Goal: Task Accomplishment & Management: Use online tool/utility

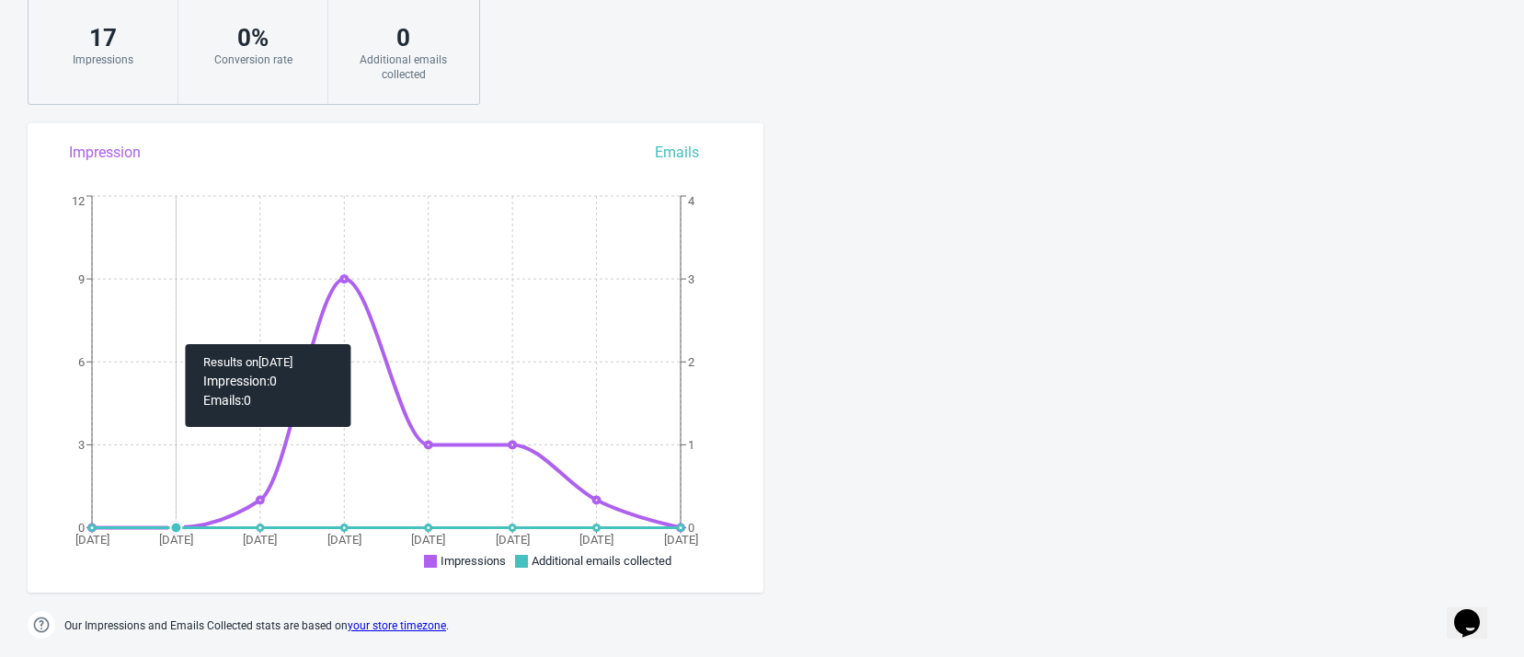
click at [173, 341] on icon "[DATE] [DATE] [DATE] [DATE] Oct [DATE] Oct [DATE] 0 3 6 9 12 0 1 2 3 4" at bounding box center [396, 384] width 736 height 386
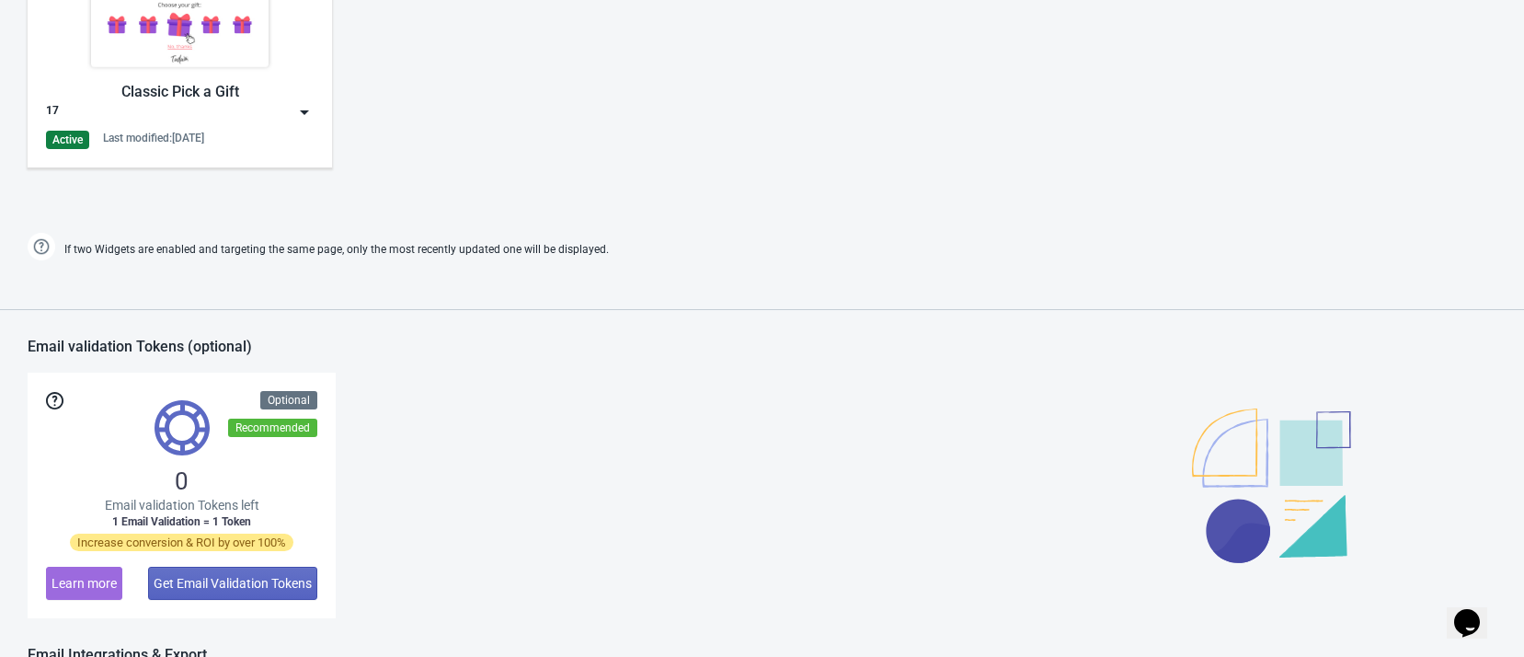
scroll to position [690, 0]
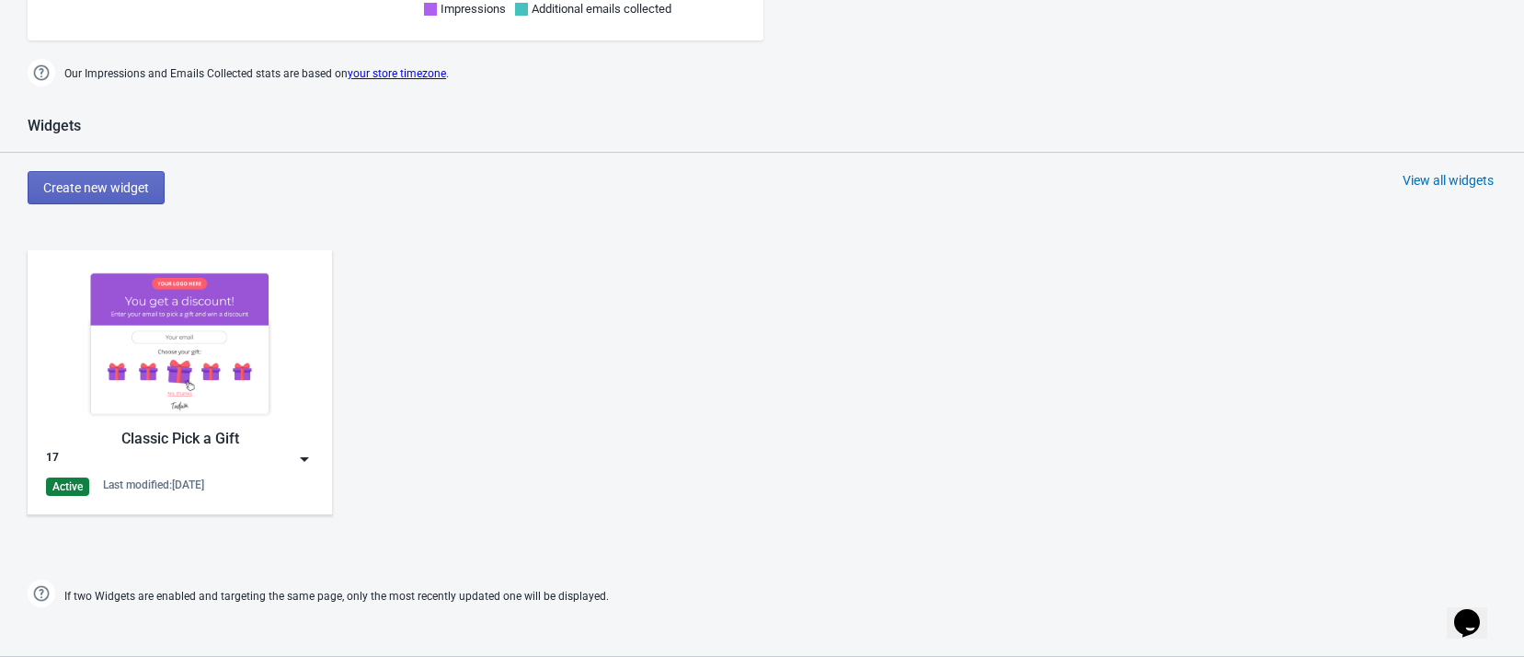
click at [313, 461] on img at bounding box center [304, 459] width 18 height 18
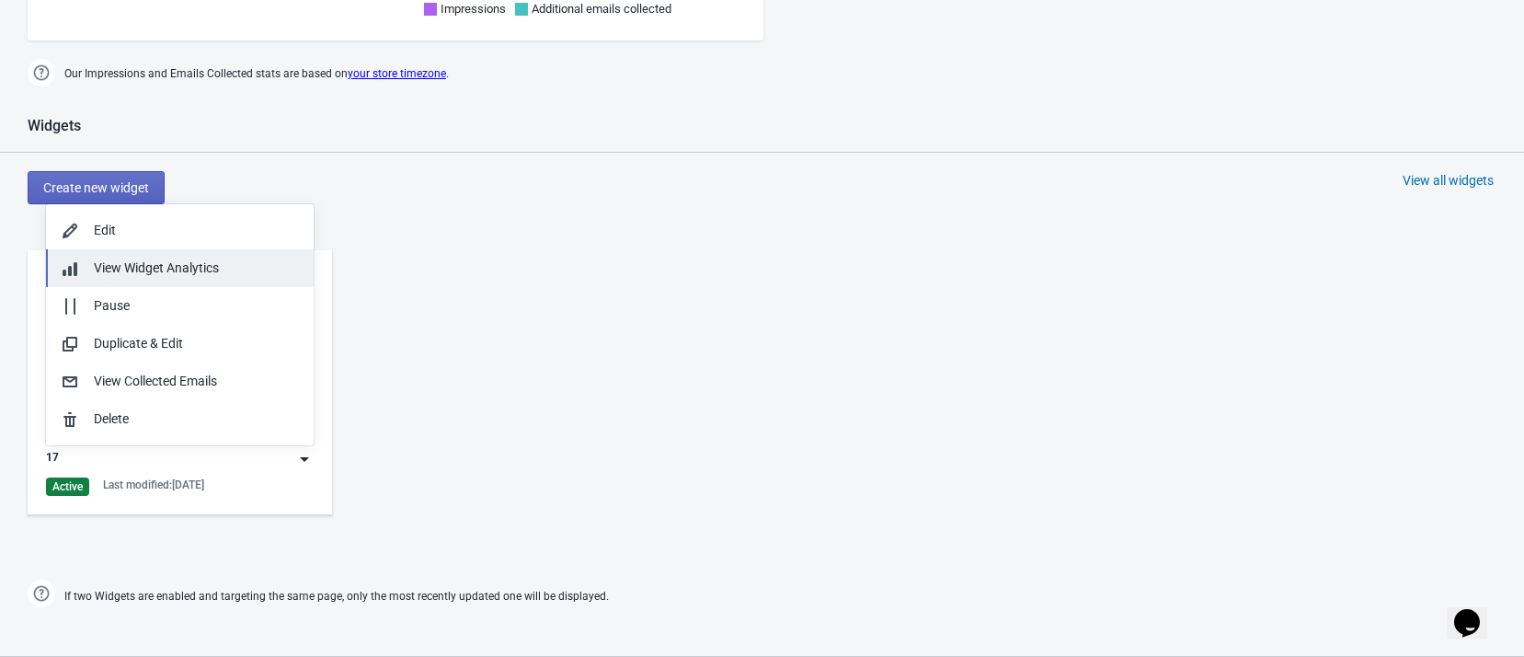
click at [176, 281] on button "View Widget Analytics" at bounding box center [180, 268] width 268 height 38
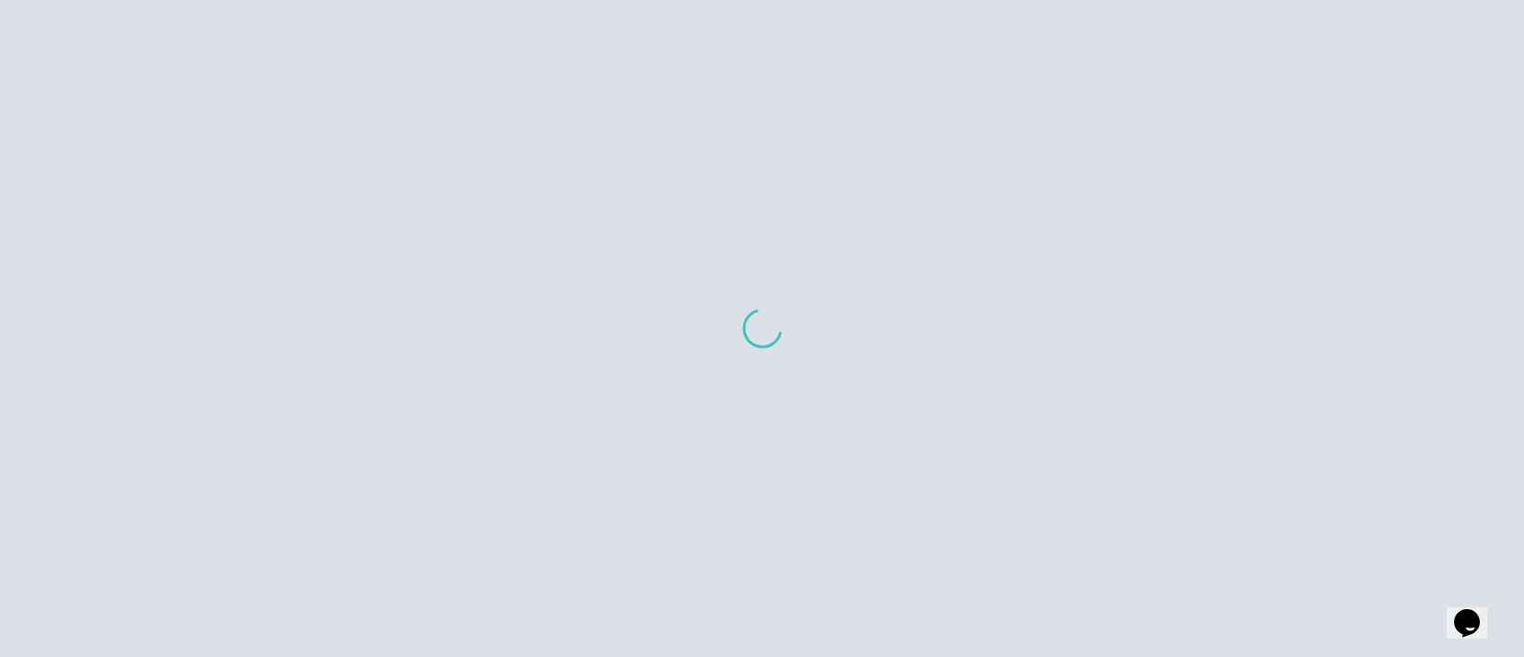
scroll to position [120, 0]
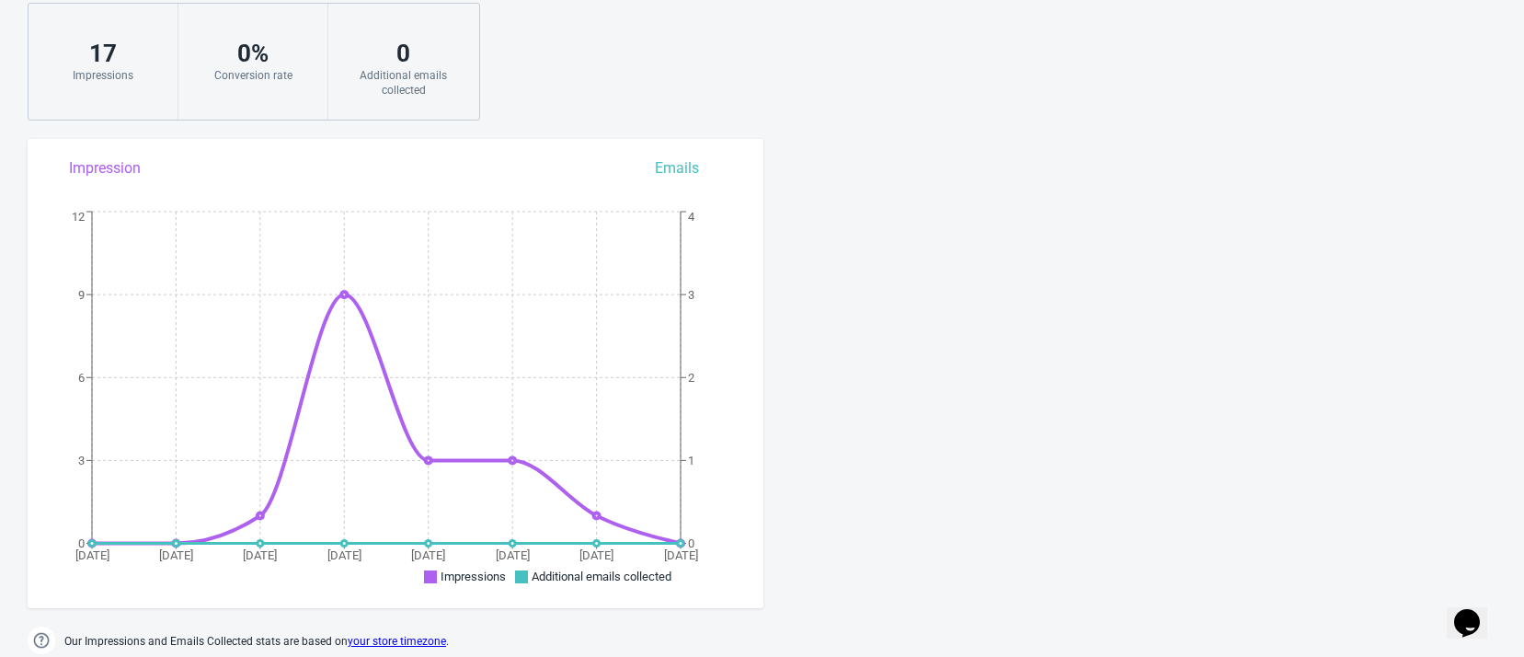
click at [247, 12] on div "0 % Conversion rate" at bounding box center [253, 62] width 150 height 116
click at [11, 93] on div "[DATE] - [DATE] [DOMAIN_NAME] 17 Impressions 0 % Conversion rate 0 Additional e…" at bounding box center [762, 35] width 1524 height 170
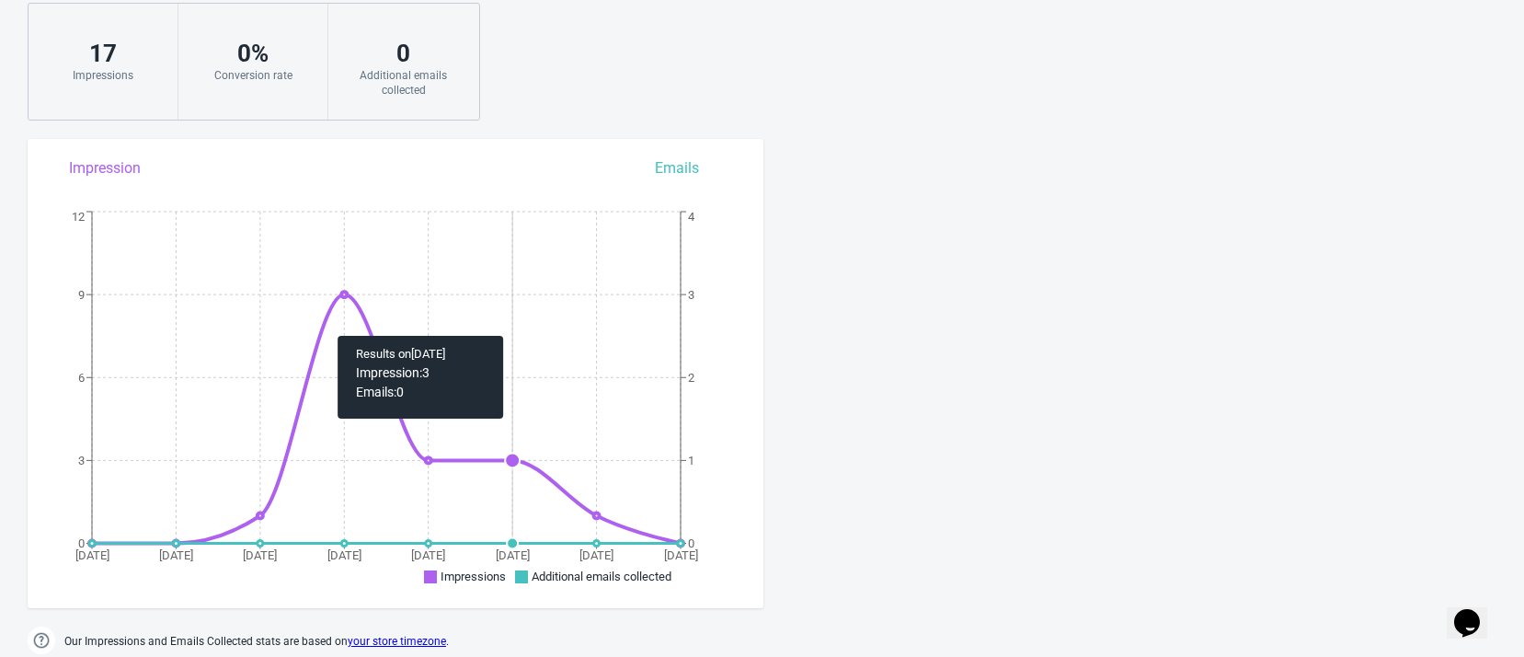
click at [473, 365] on icon "[DATE] [DATE] [DATE] [DATE] Oct [DATE] Oct [DATE] 0 3 6 9 12 0 1 2 3 4" at bounding box center [396, 400] width 736 height 386
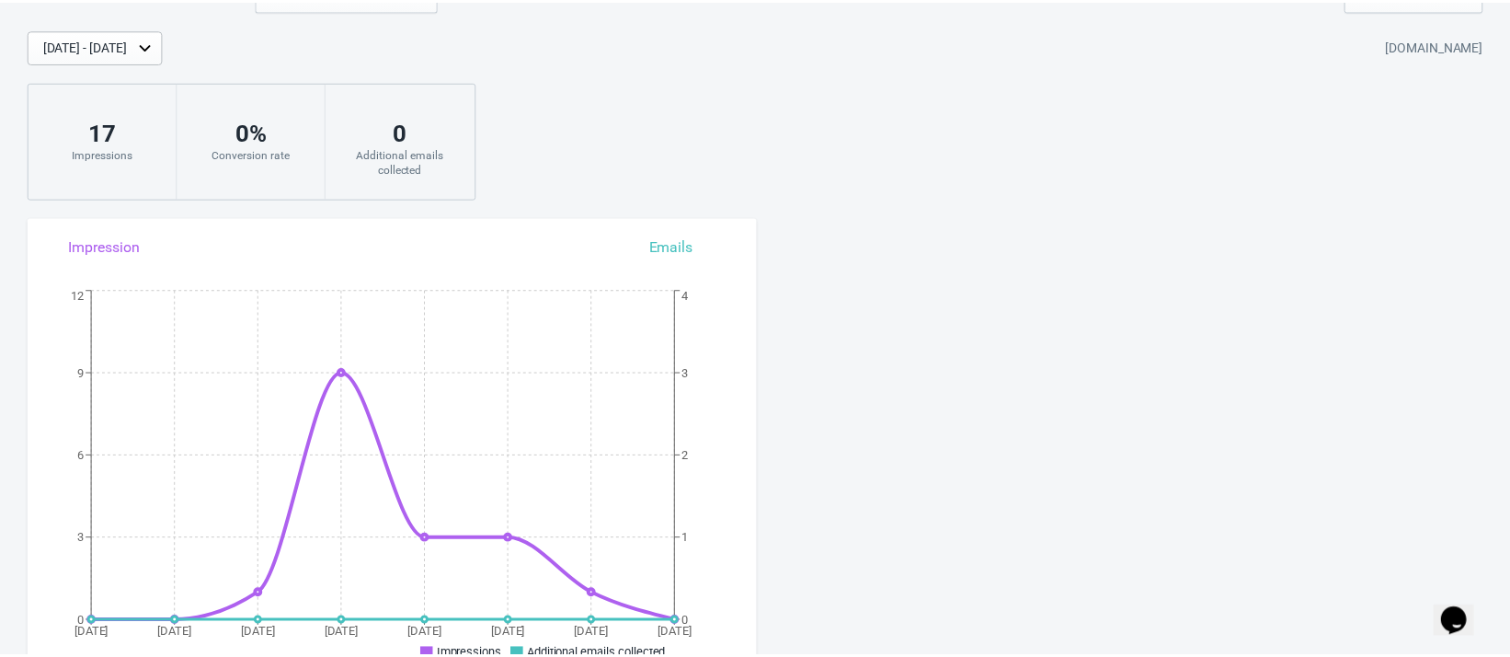
scroll to position [0, 0]
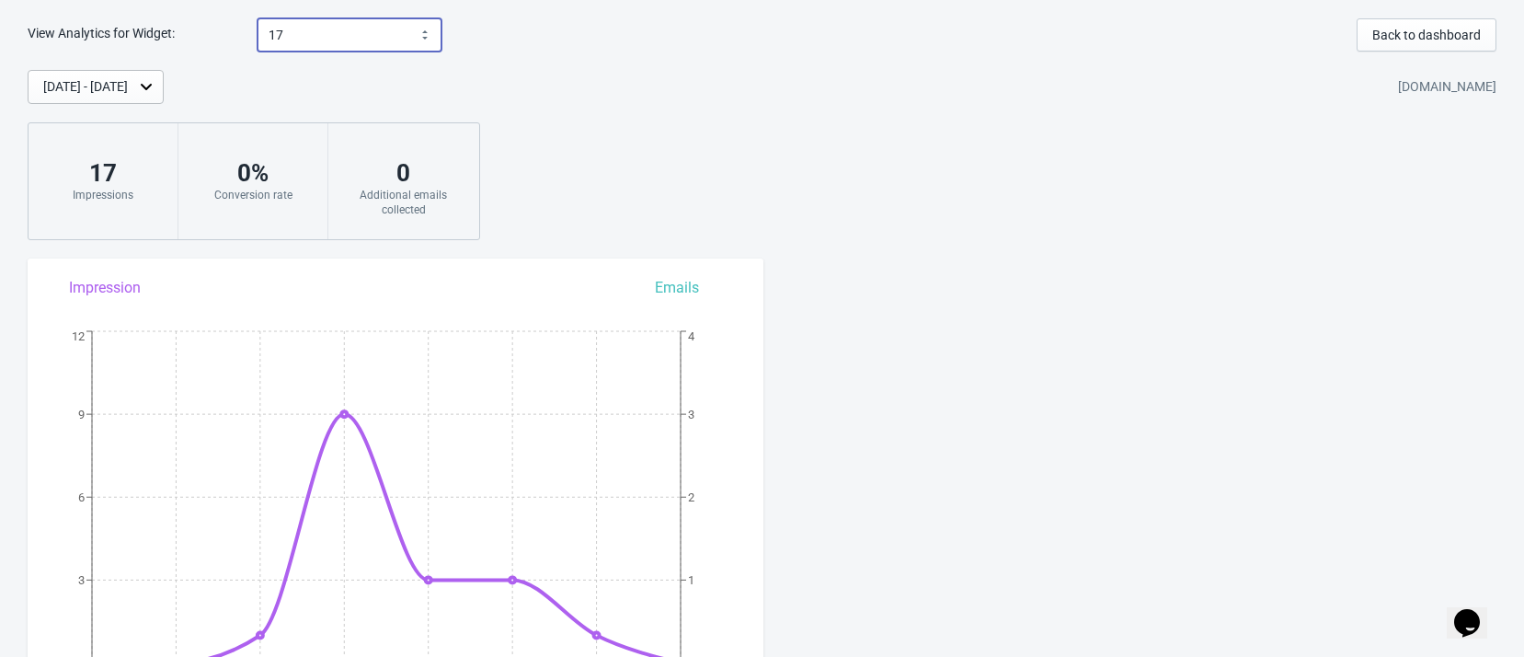
click at [306, 44] on select "17" at bounding box center [349, 34] width 184 height 33
click at [584, 117] on div "[DATE] - [DATE] [DOMAIN_NAME] 17 Impressions 0 % Conversion rate 0 Additional e…" at bounding box center [762, 155] width 1524 height 170
